Goal: Browse casually: Explore the website without a specific task or goal

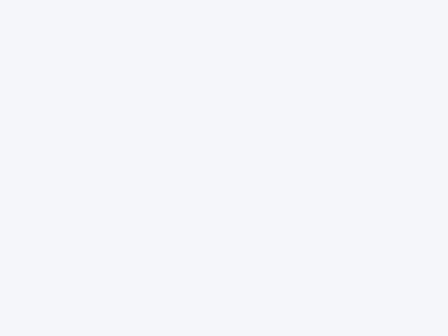
click at [224, 168] on div at bounding box center [224, 168] width 448 height 336
